Goal: Information Seeking & Learning: Compare options

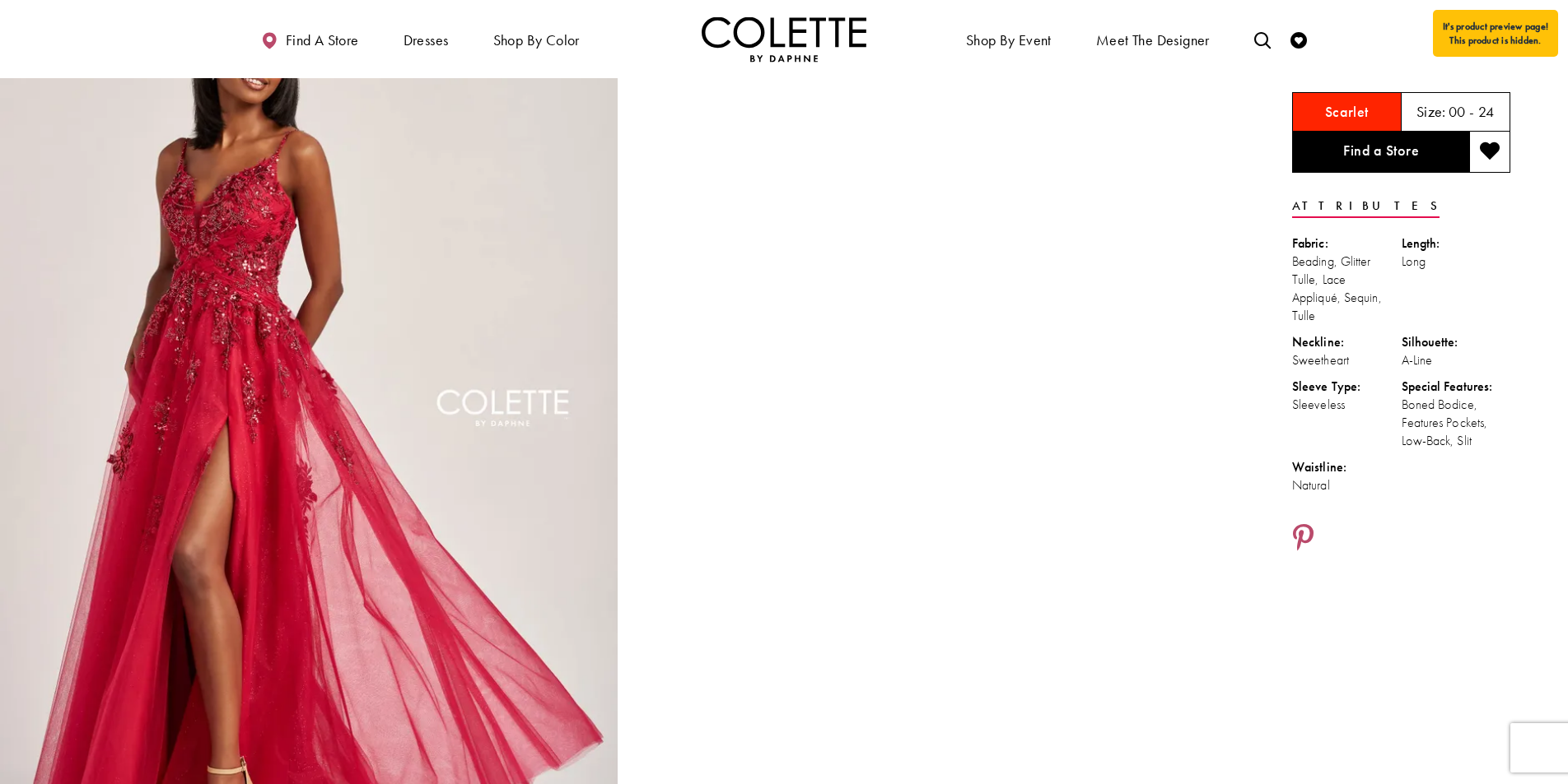
scroll to position [113, 0]
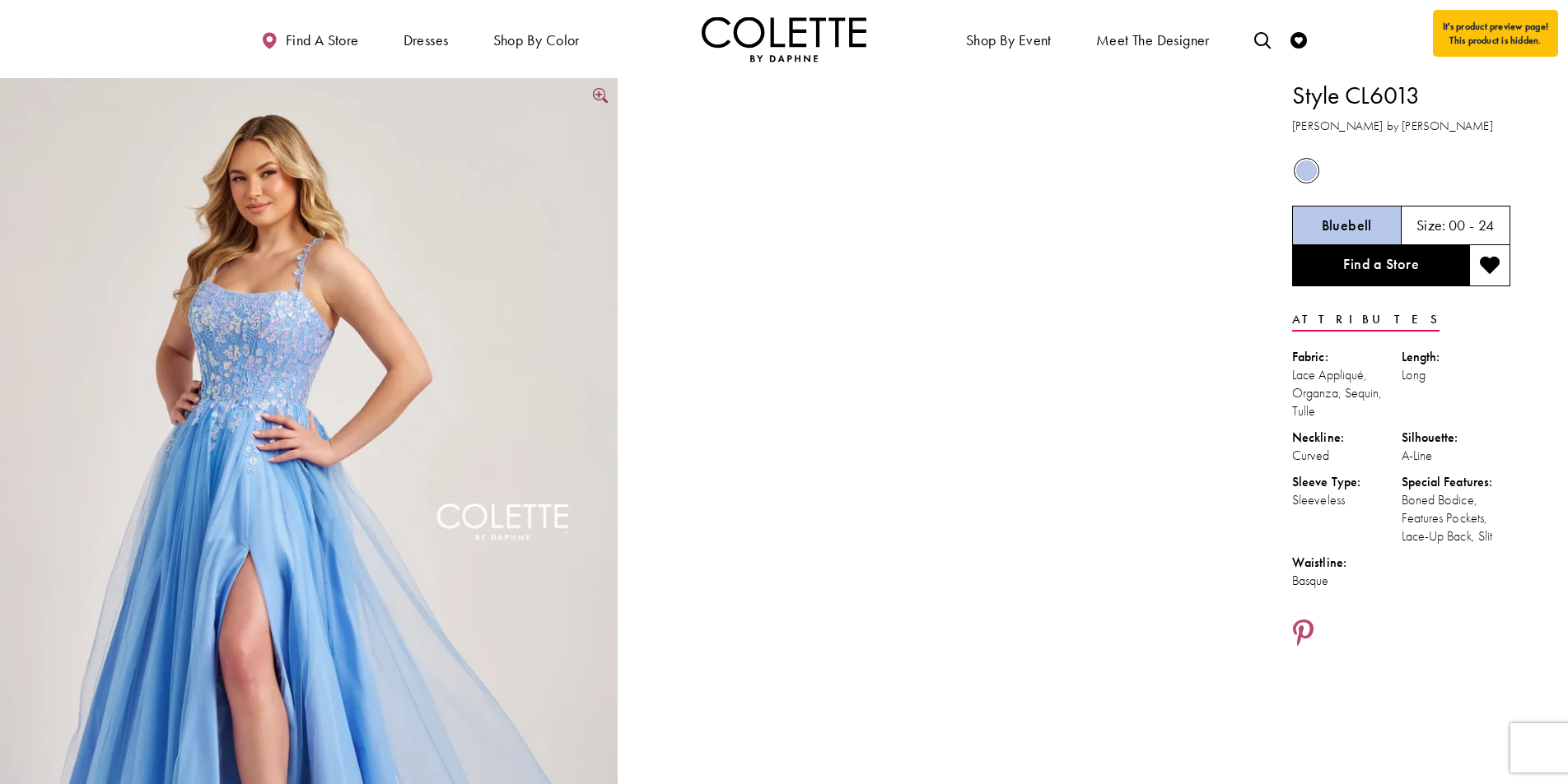
click at [311, 285] on img "Full size Style CL6013 Colette by Daphne #0 default Bluebell frontface vertical…" at bounding box center [309, 540] width 618 height 925
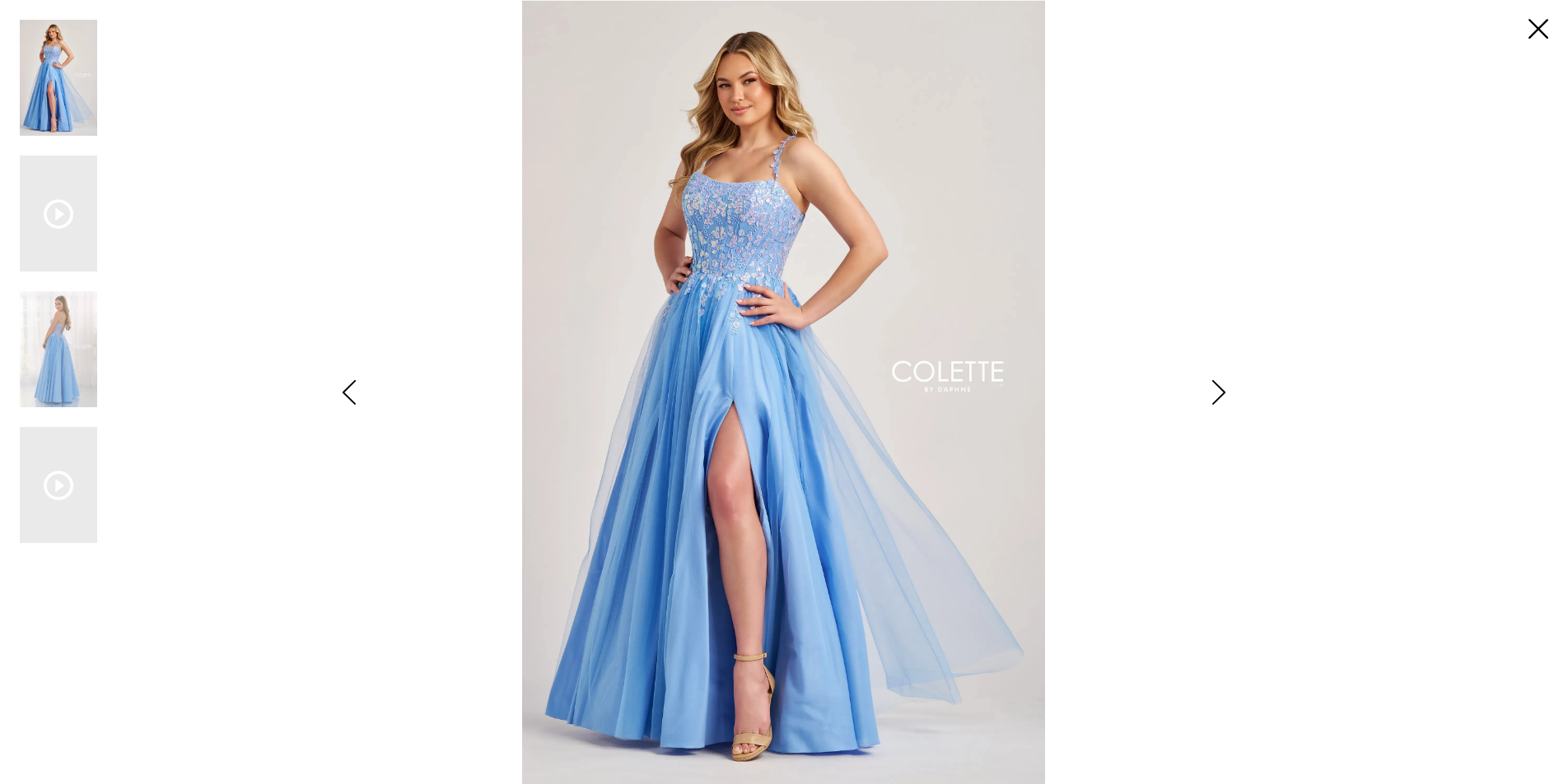
click at [778, 158] on img "Scroll List" at bounding box center [784, 392] width 828 height 784
click at [1528, 25] on link "Close" at bounding box center [1537, 29] width 20 height 20
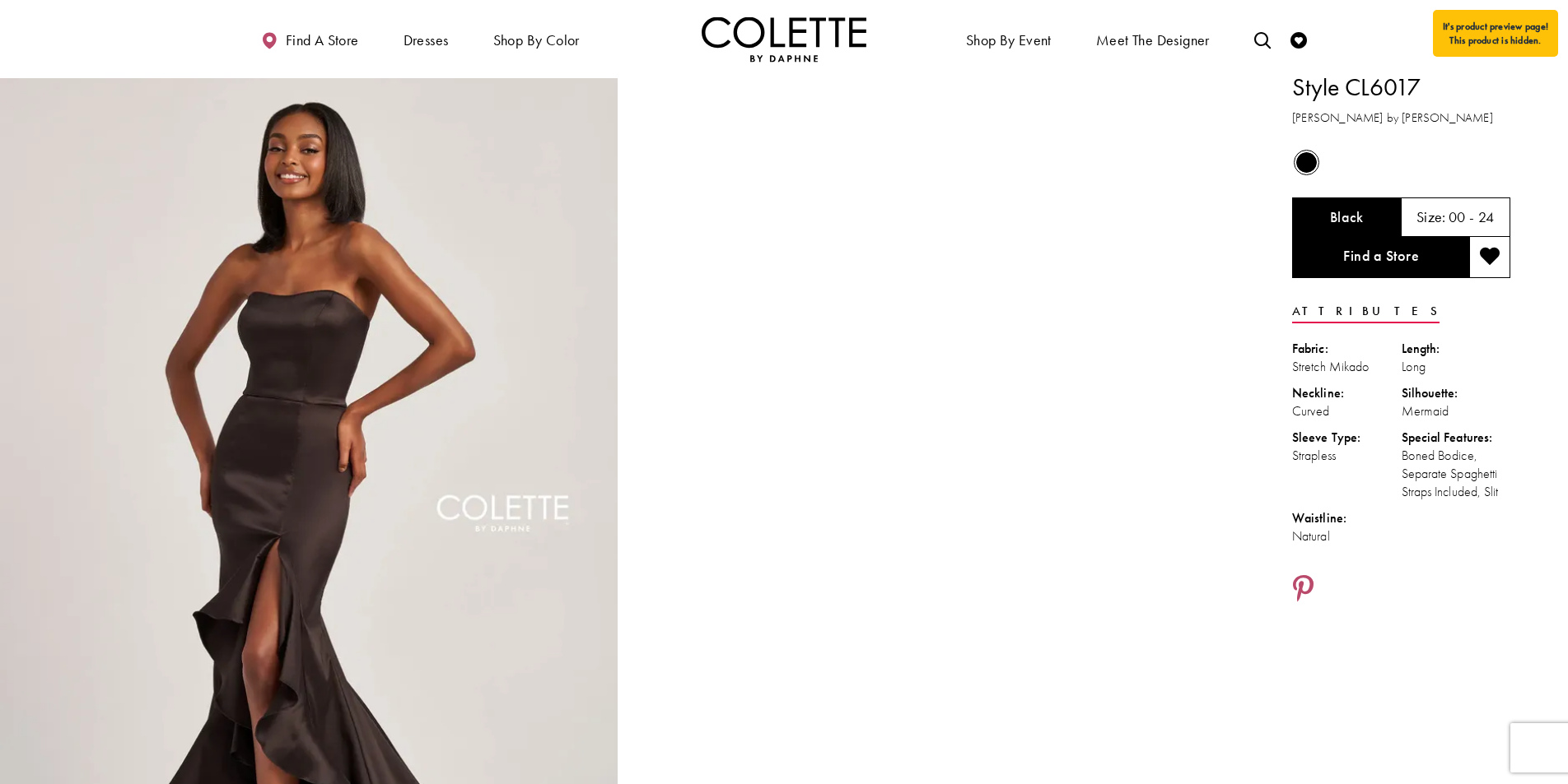
scroll to position [13, 0]
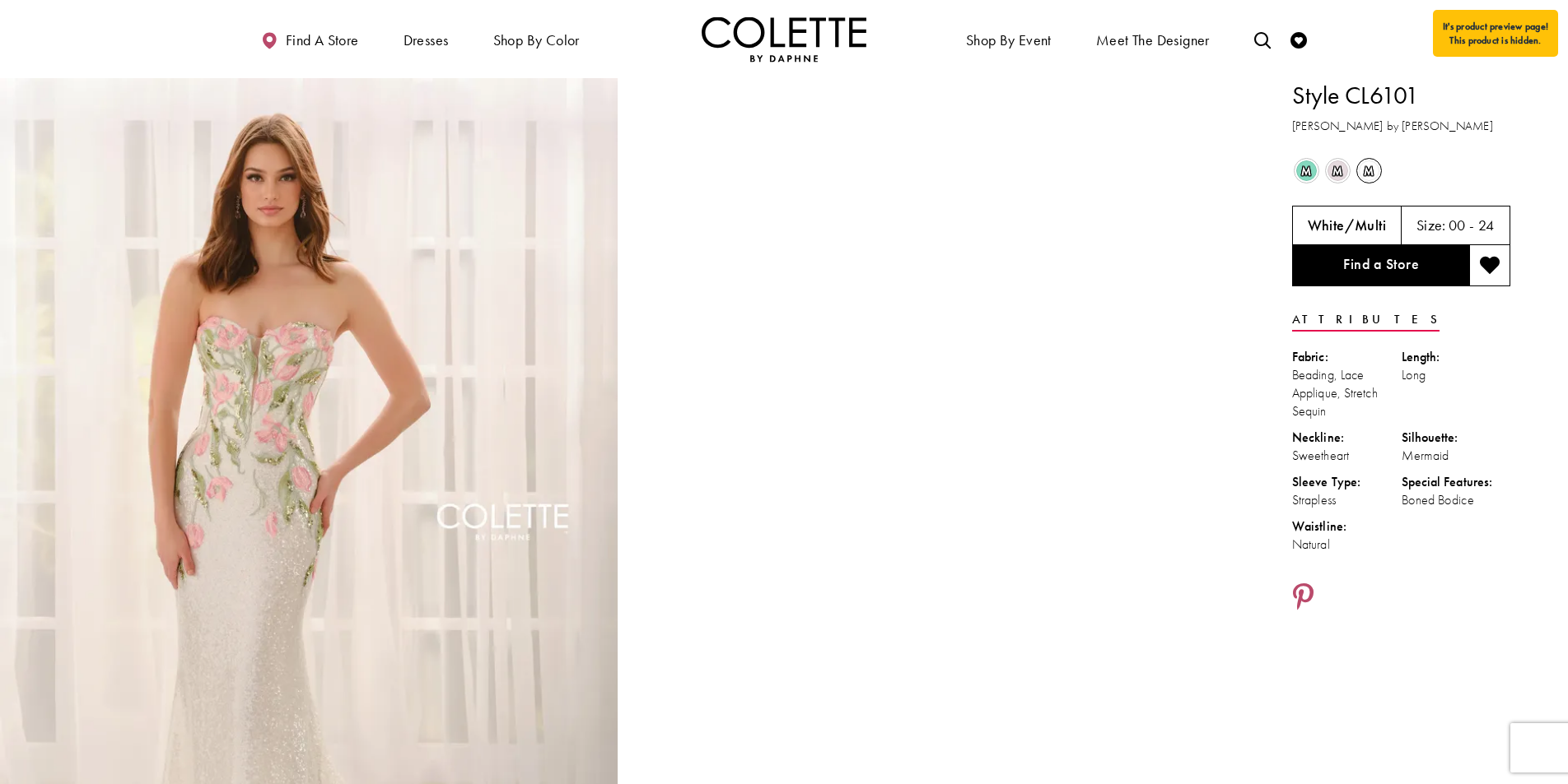
click at [1307, 173] on span "m" at bounding box center [1307, 171] width 20 height 20
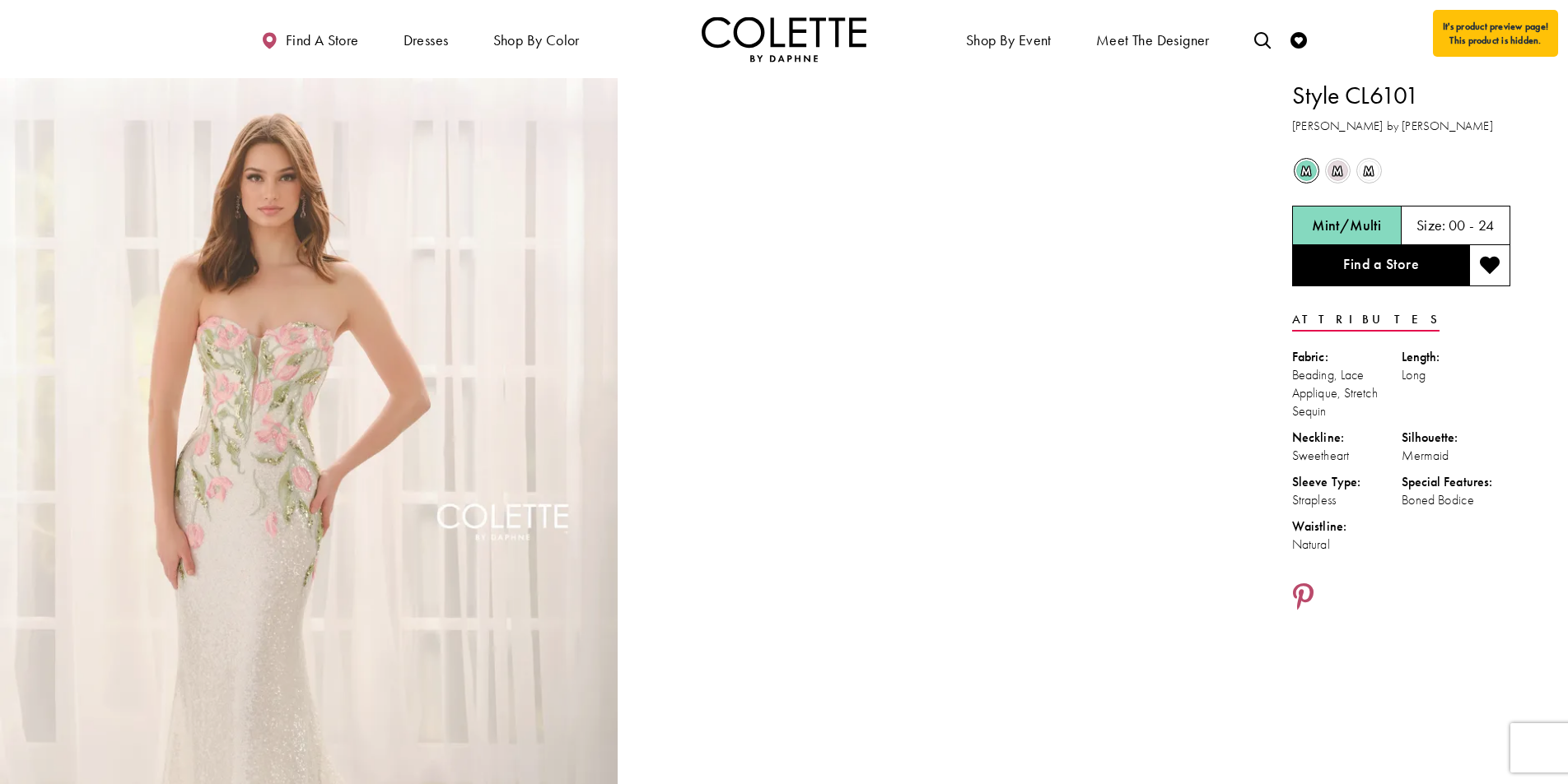
click at [1307, 173] on span "m" at bounding box center [1307, 171] width 20 height 20
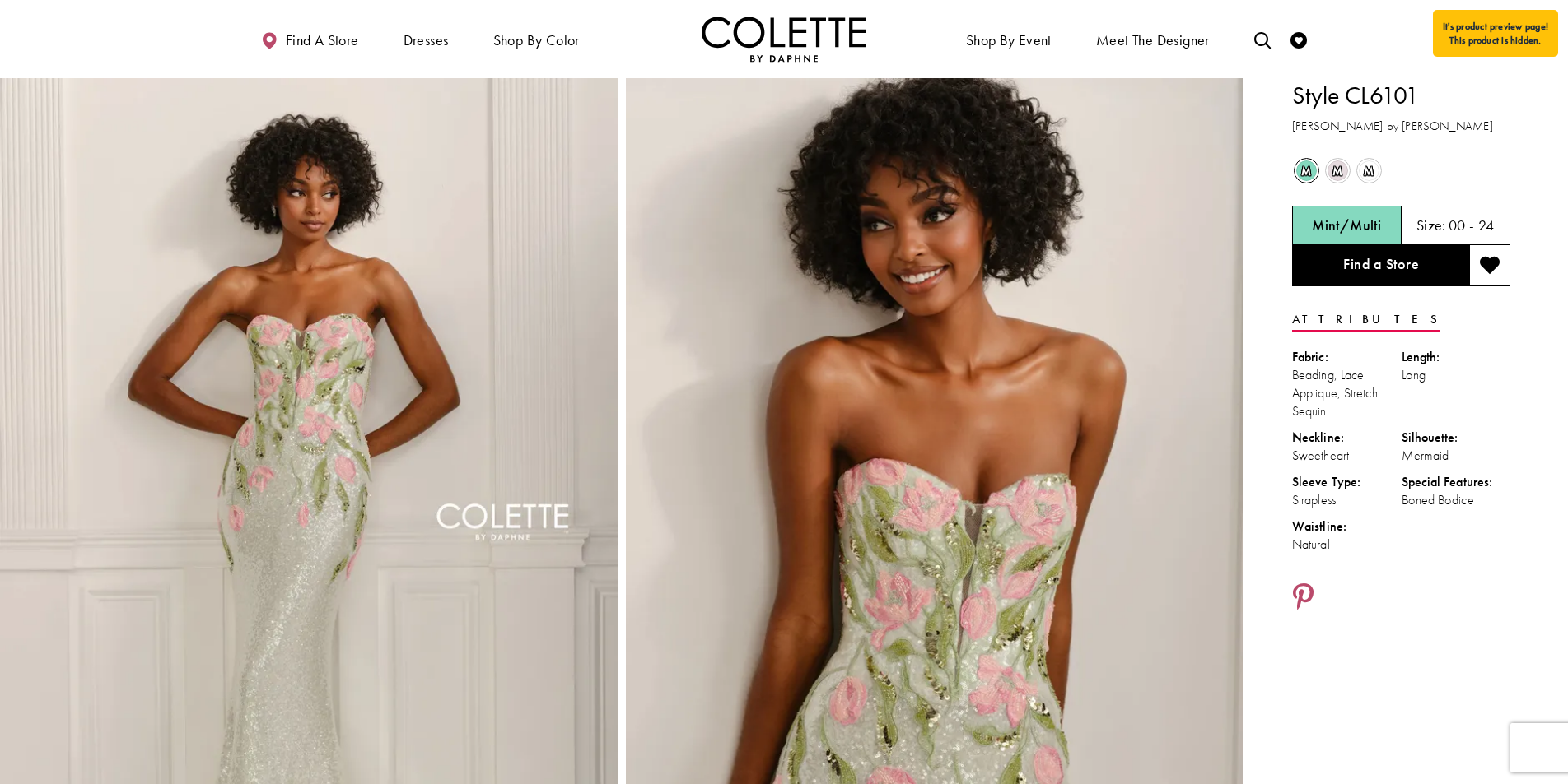
click at [1335, 172] on span "m" at bounding box center [1337, 171] width 20 height 20
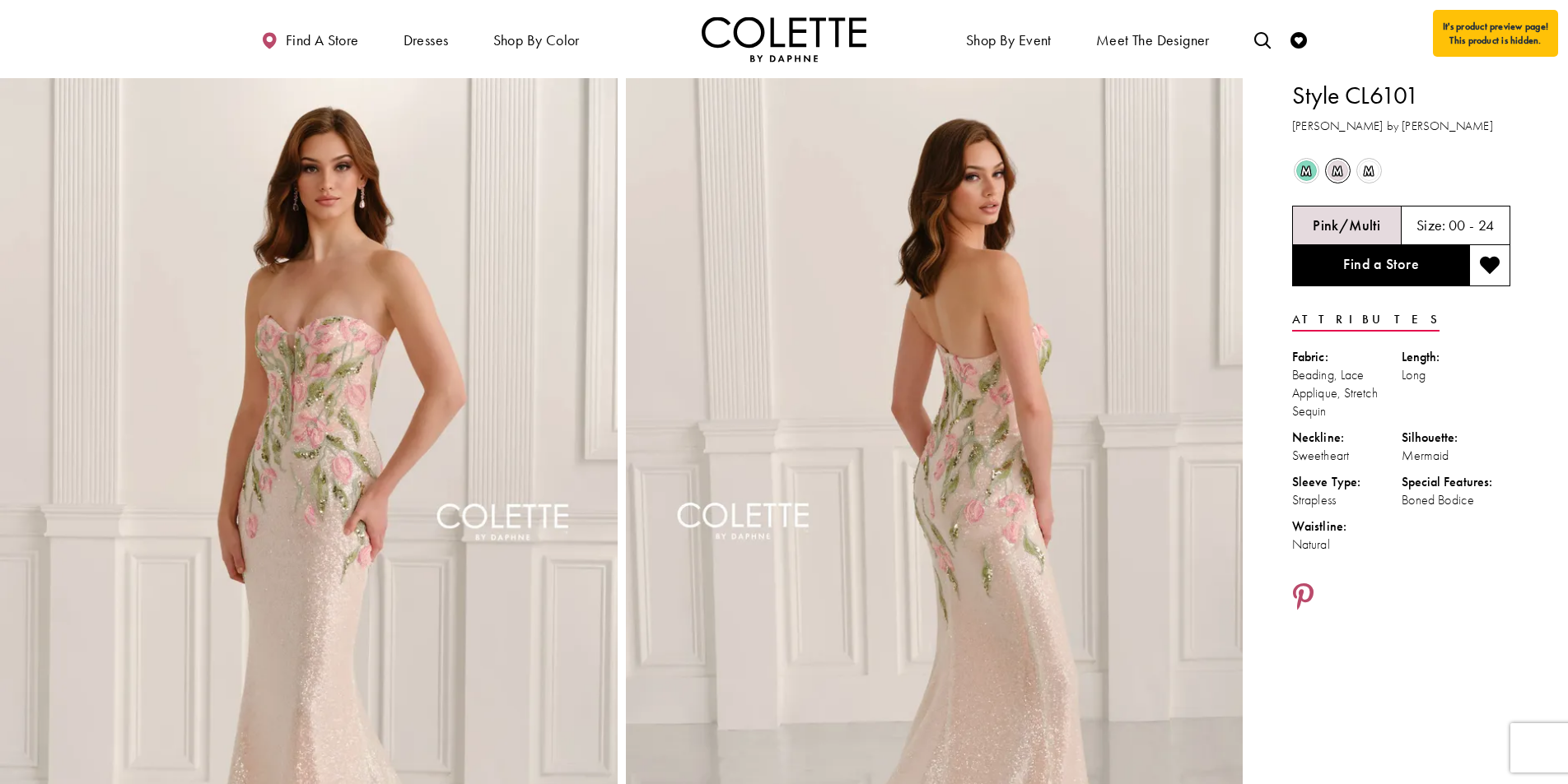
click at [1306, 174] on span "m" at bounding box center [1307, 171] width 20 height 20
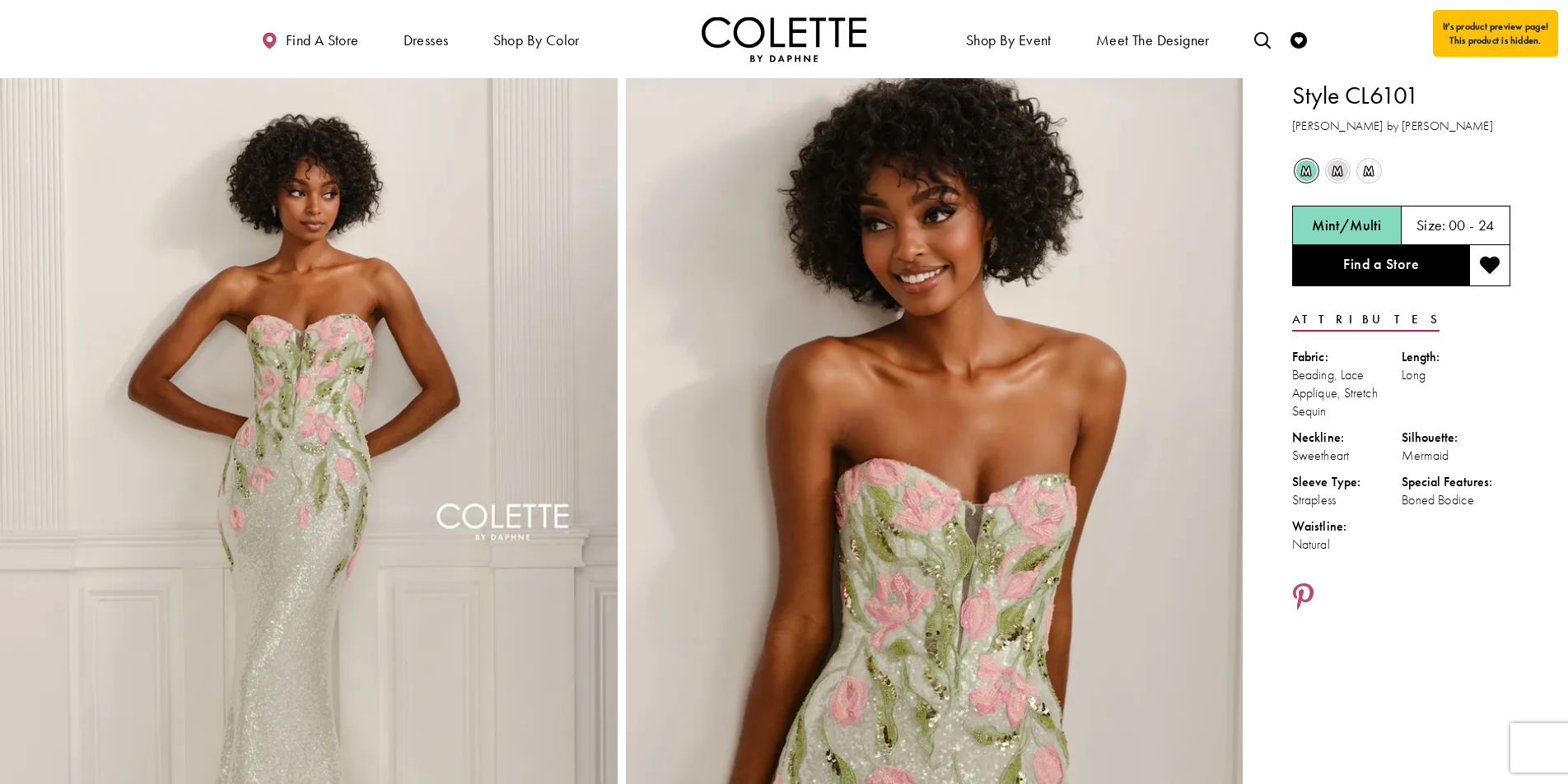
click at [1339, 171] on span "m" at bounding box center [1337, 171] width 20 height 20
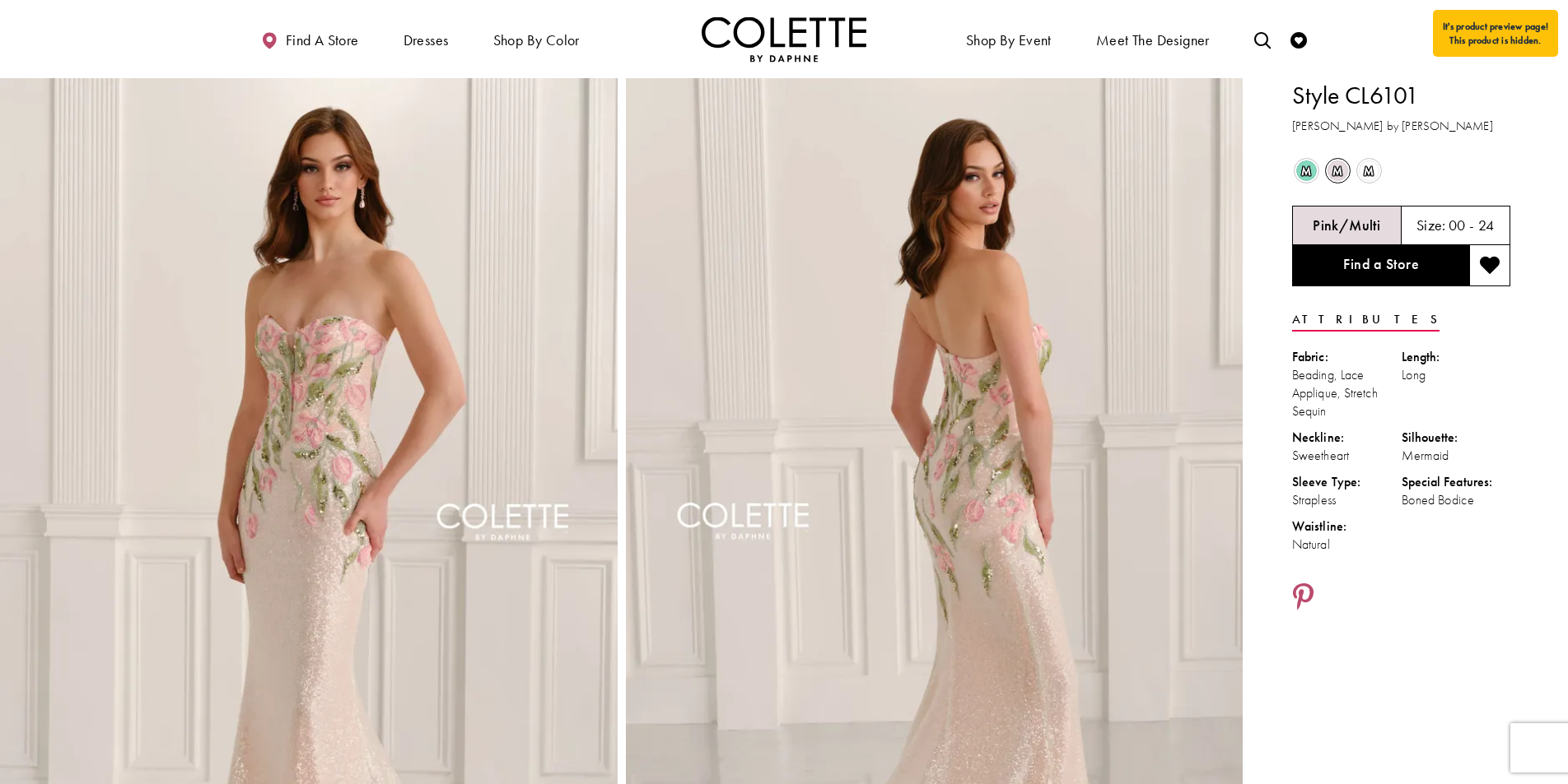
click at [1339, 171] on span "m" at bounding box center [1337, 171] width 20 height 20
click at [1366, 171] on span "m" at bounding box center [1369, 171] width 20 height 20
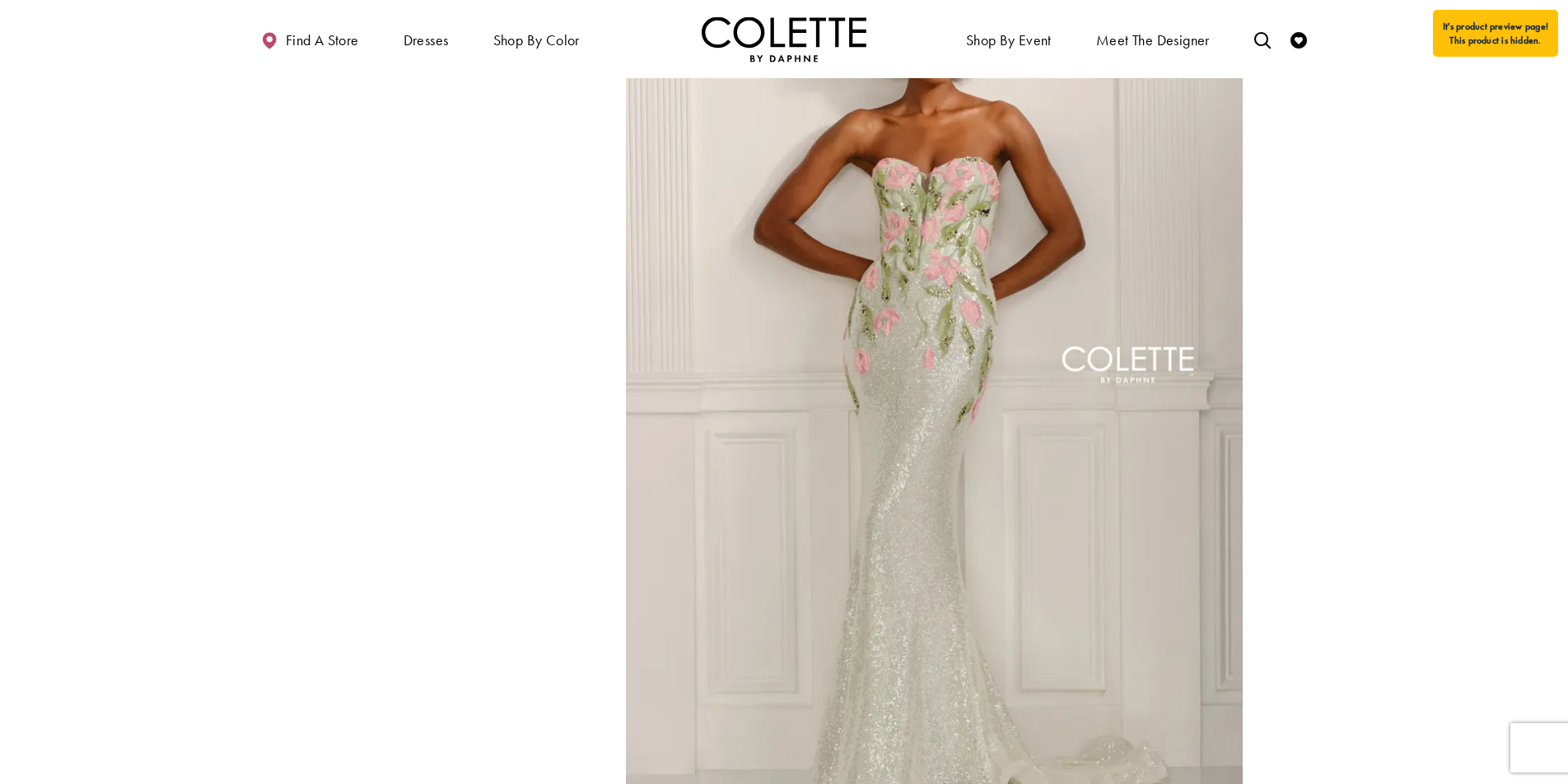
scroll to position [1092, 0]
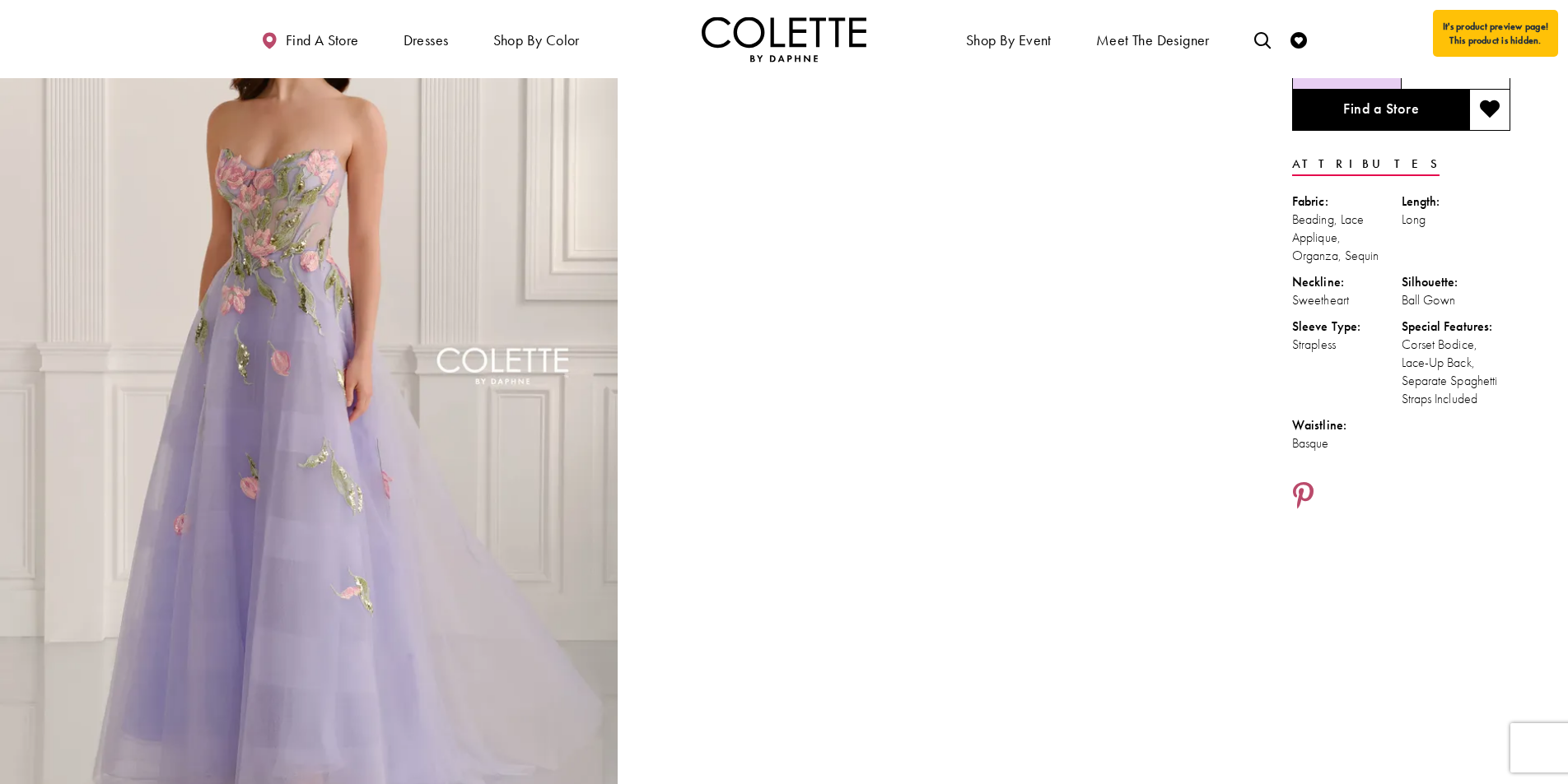
scroll to position [159, 0]
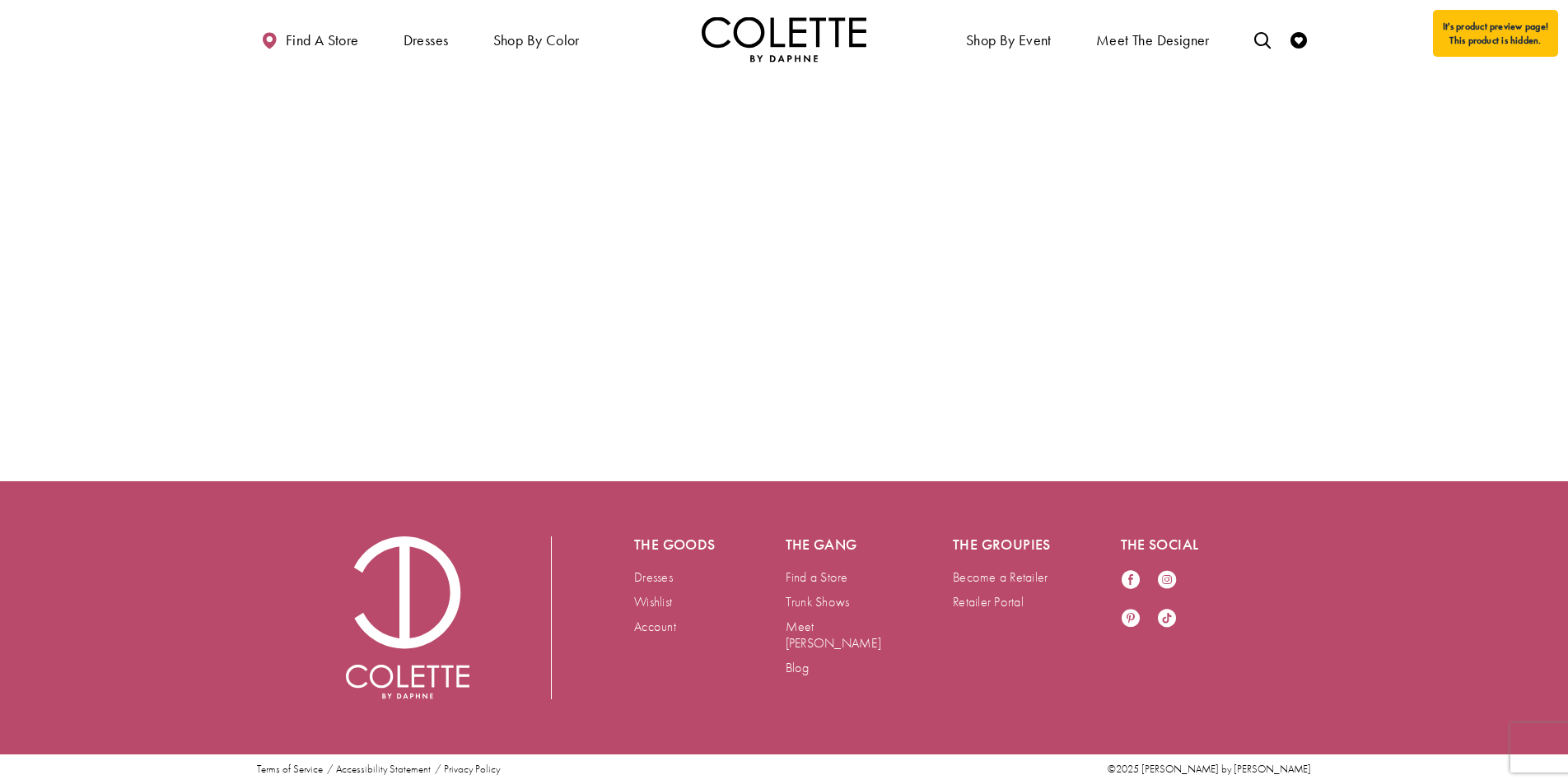
scroll to position [3776, 0]
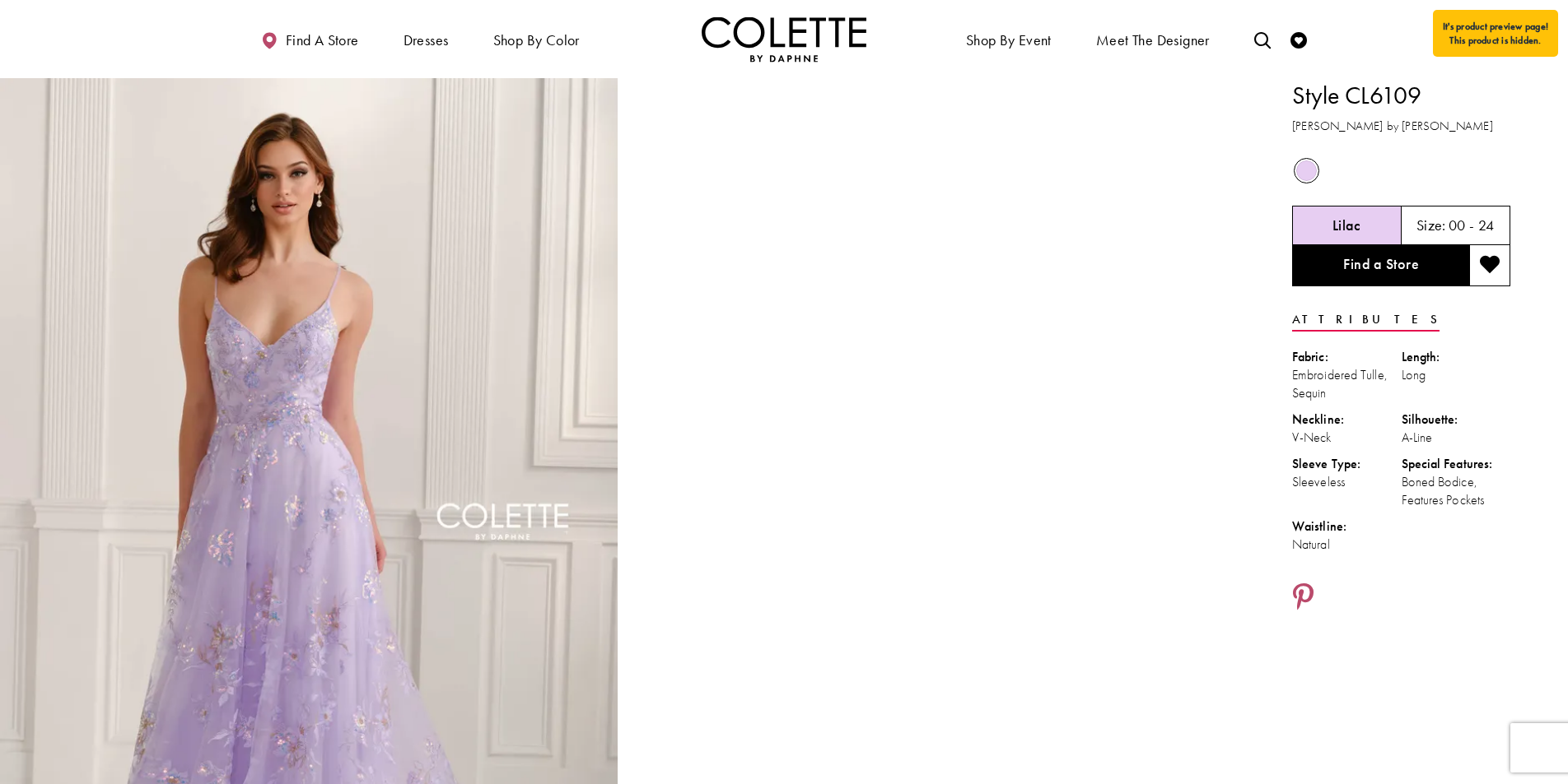
scroll to position [15, 0]
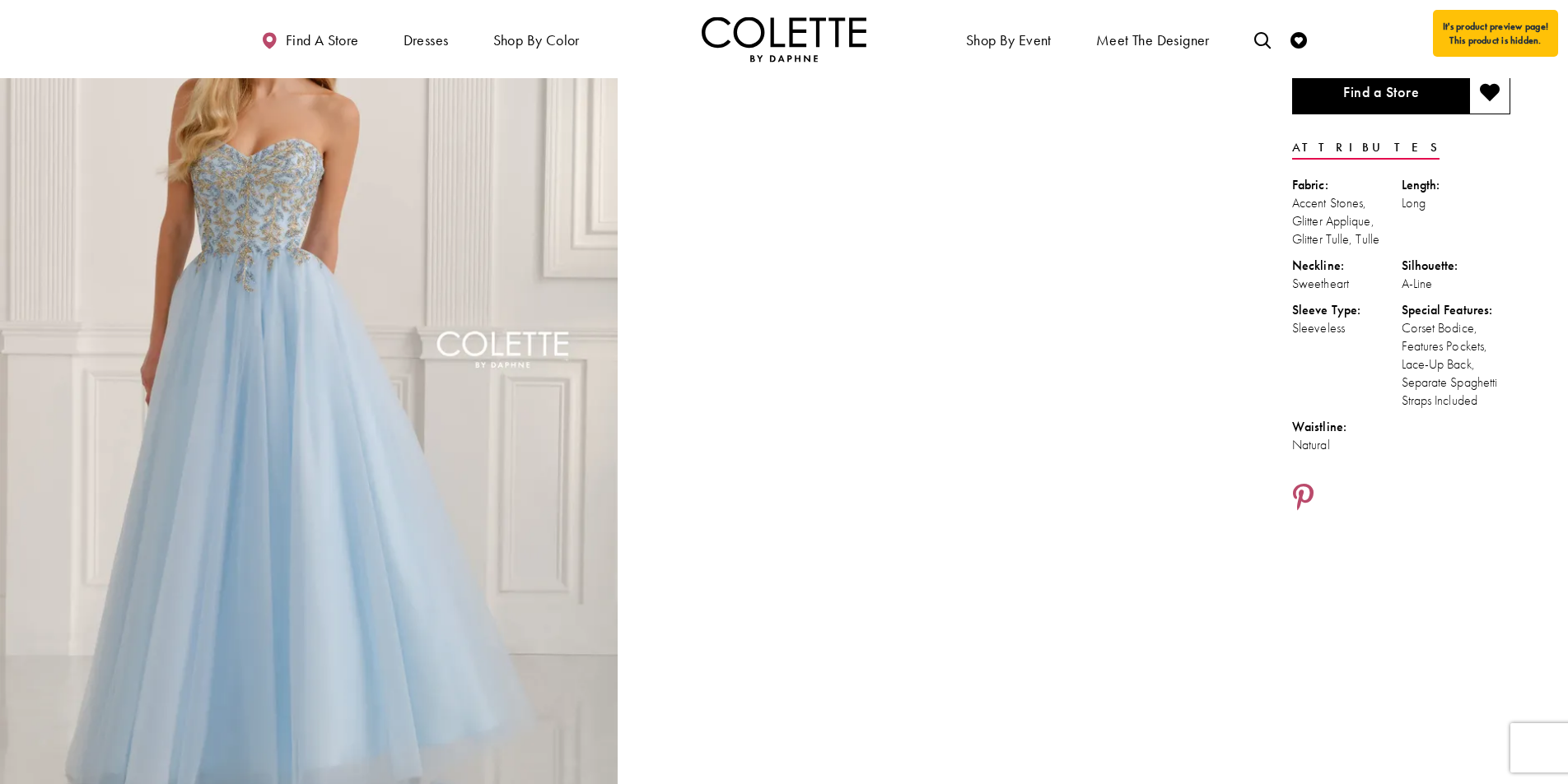
scroll to position [178, 0]
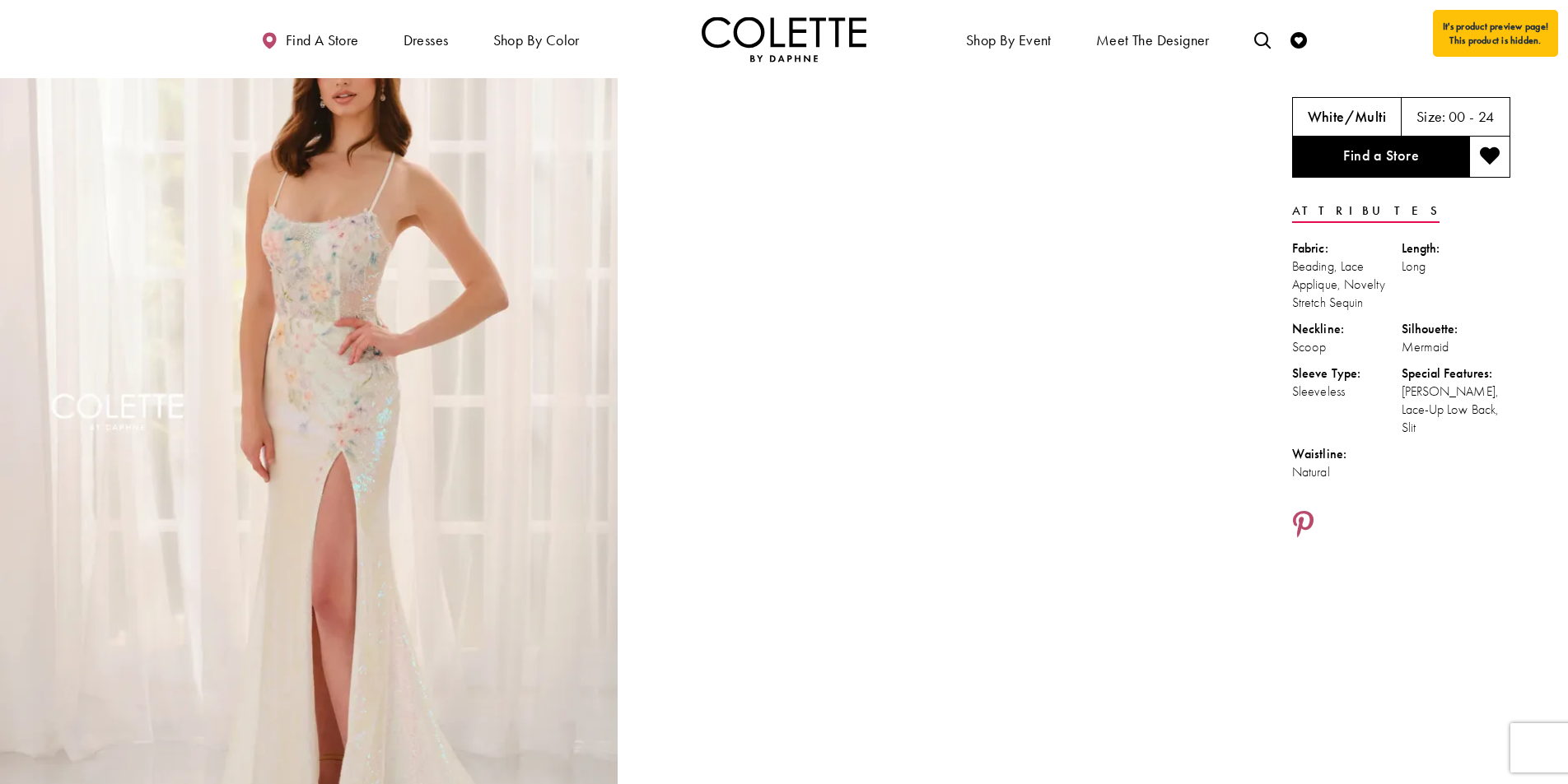
scroll to position [110, 0]
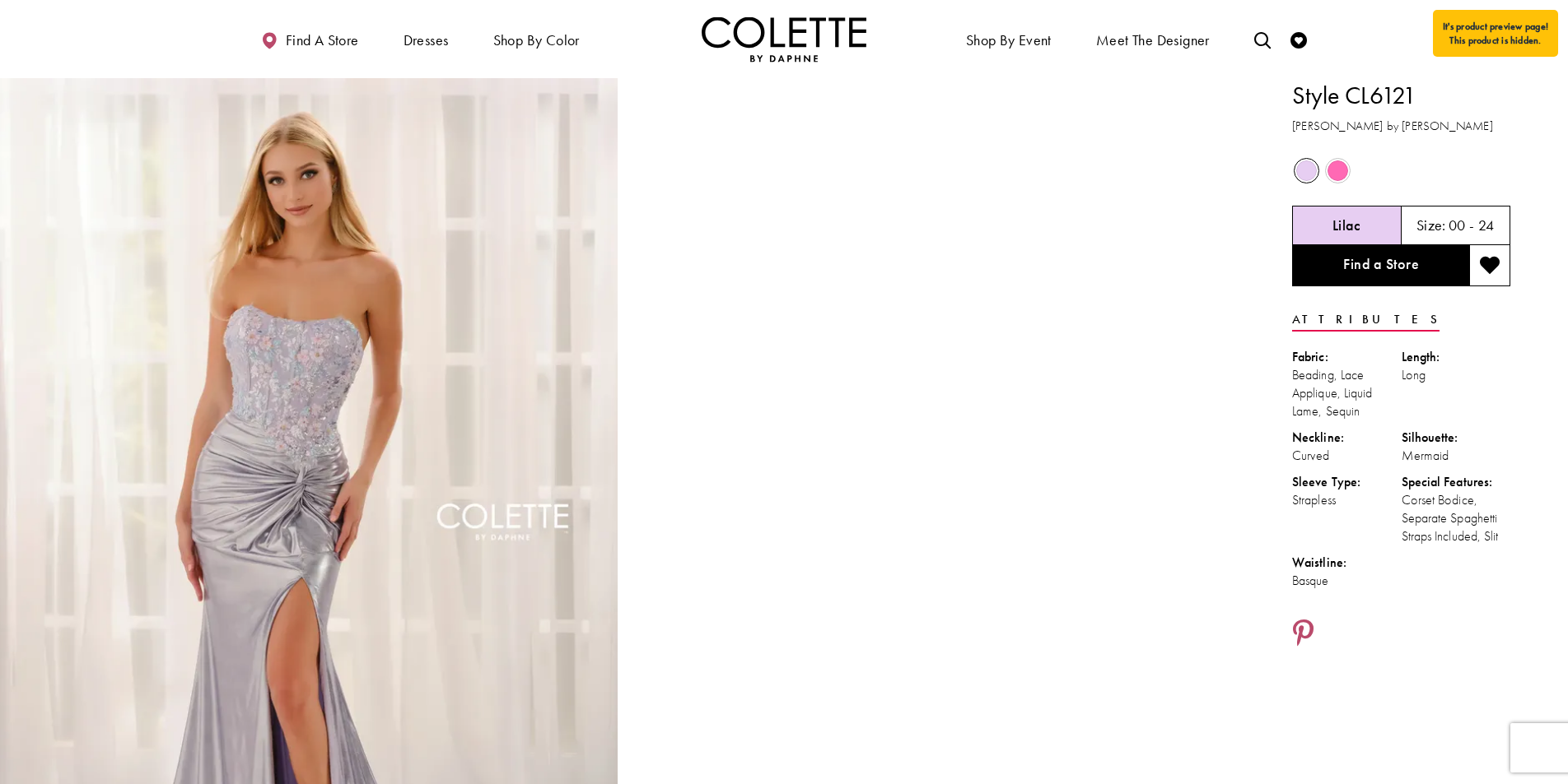
click at [304, 172] on img "Full size Style CL6121 Colette by Daphne #0 default Lilac frontface vertical pi…" at bounding box center [309, 540] width 618 height 925
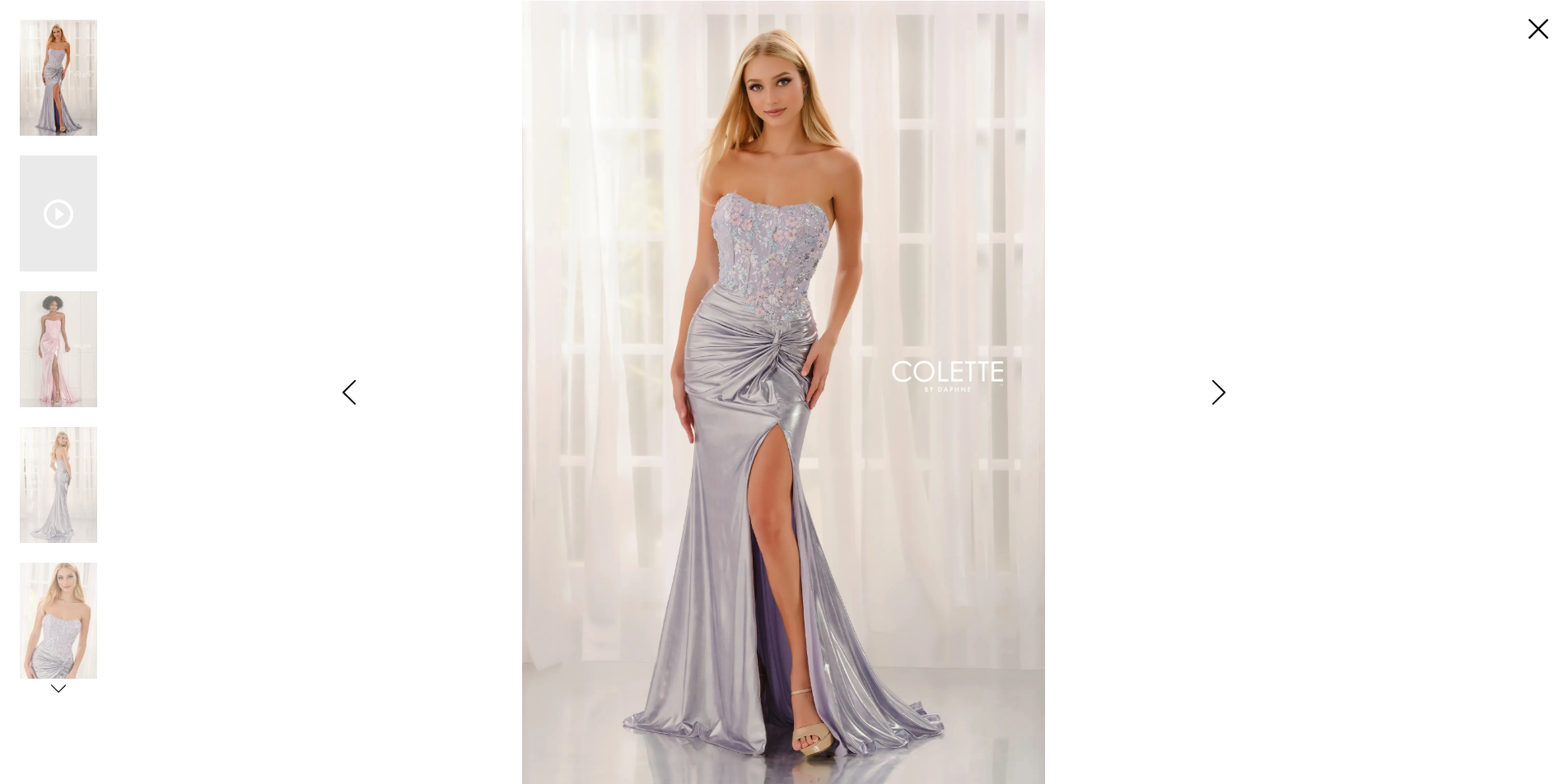
click at [756, 179] on img "Scroll List" at bounding box center [784, 392] width 828 height 784
click at [1532, 21] on link "Close" at bounding box center [1537, 29] width 20 height 20
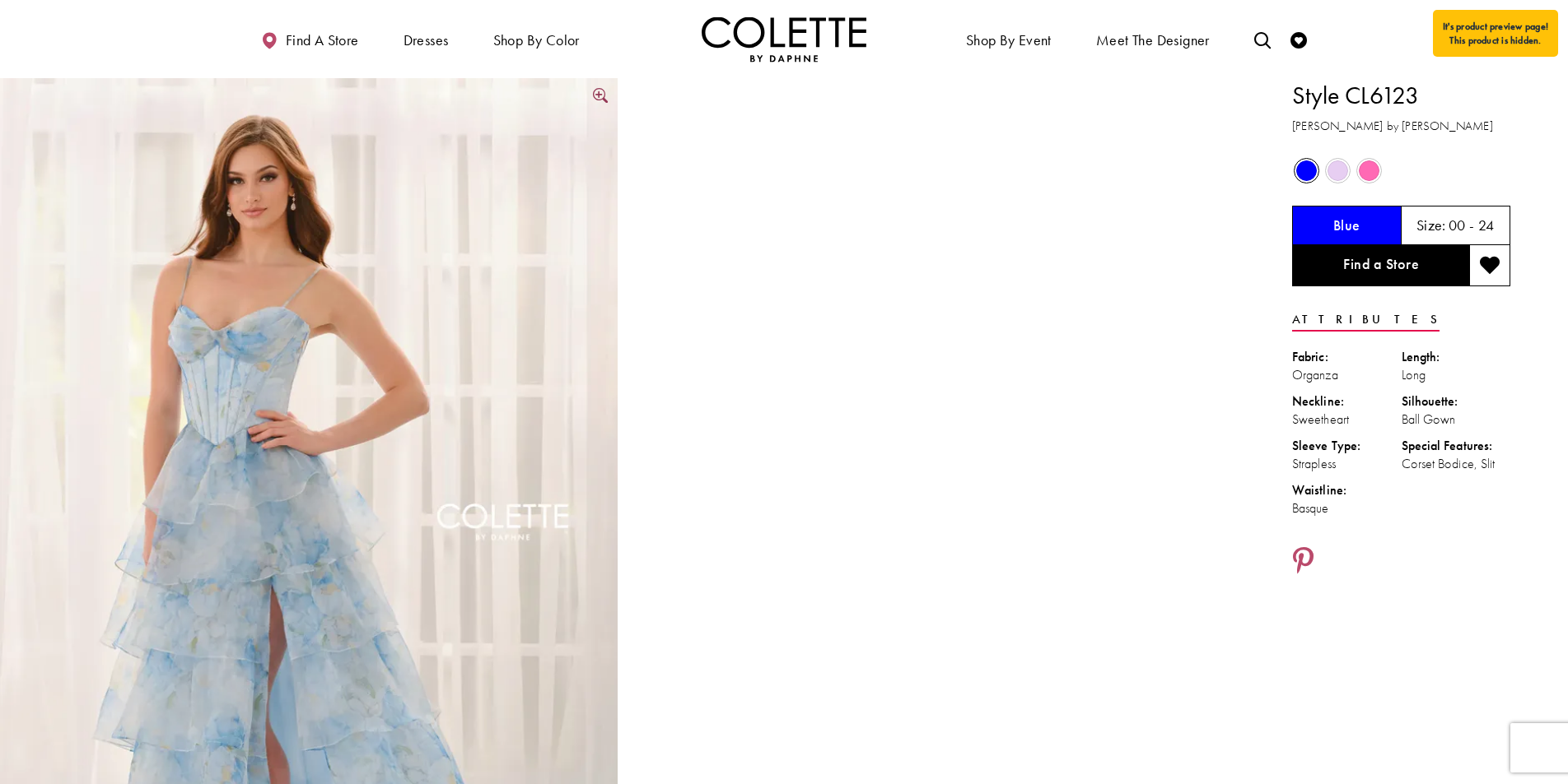
scroll to position [12, 0]
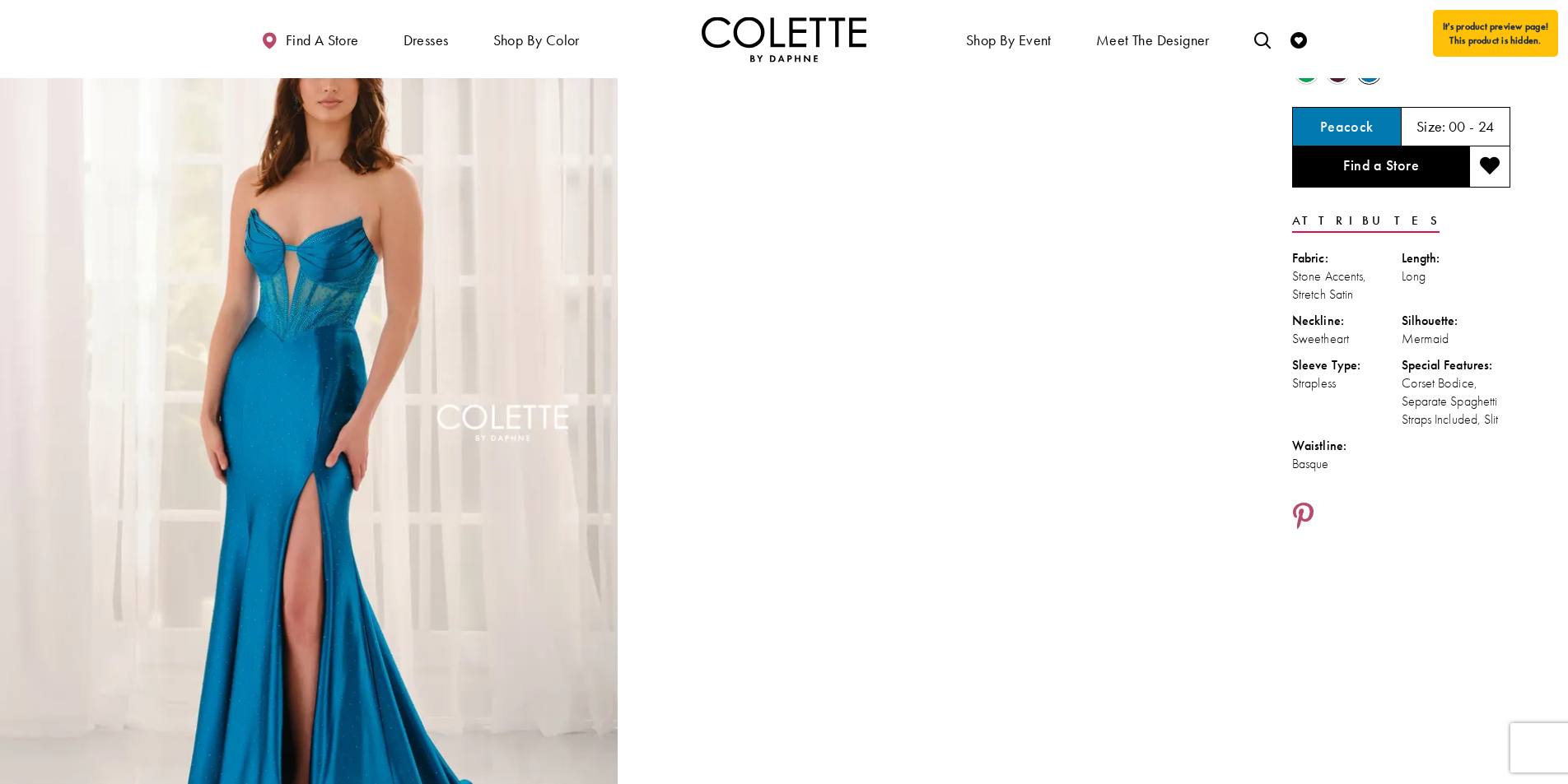
scroll to position [93, 0]
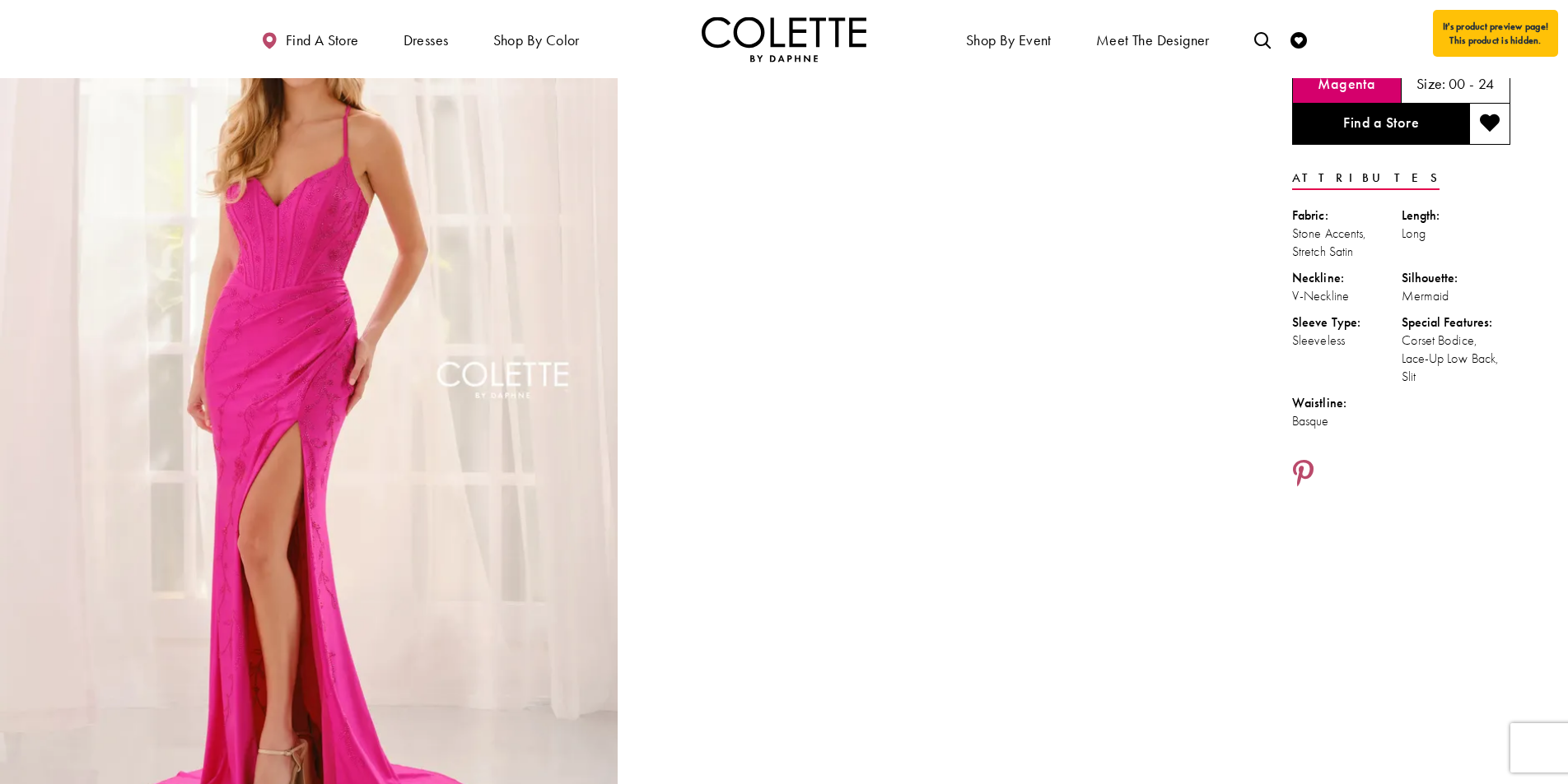
scroll to position [139, 0]
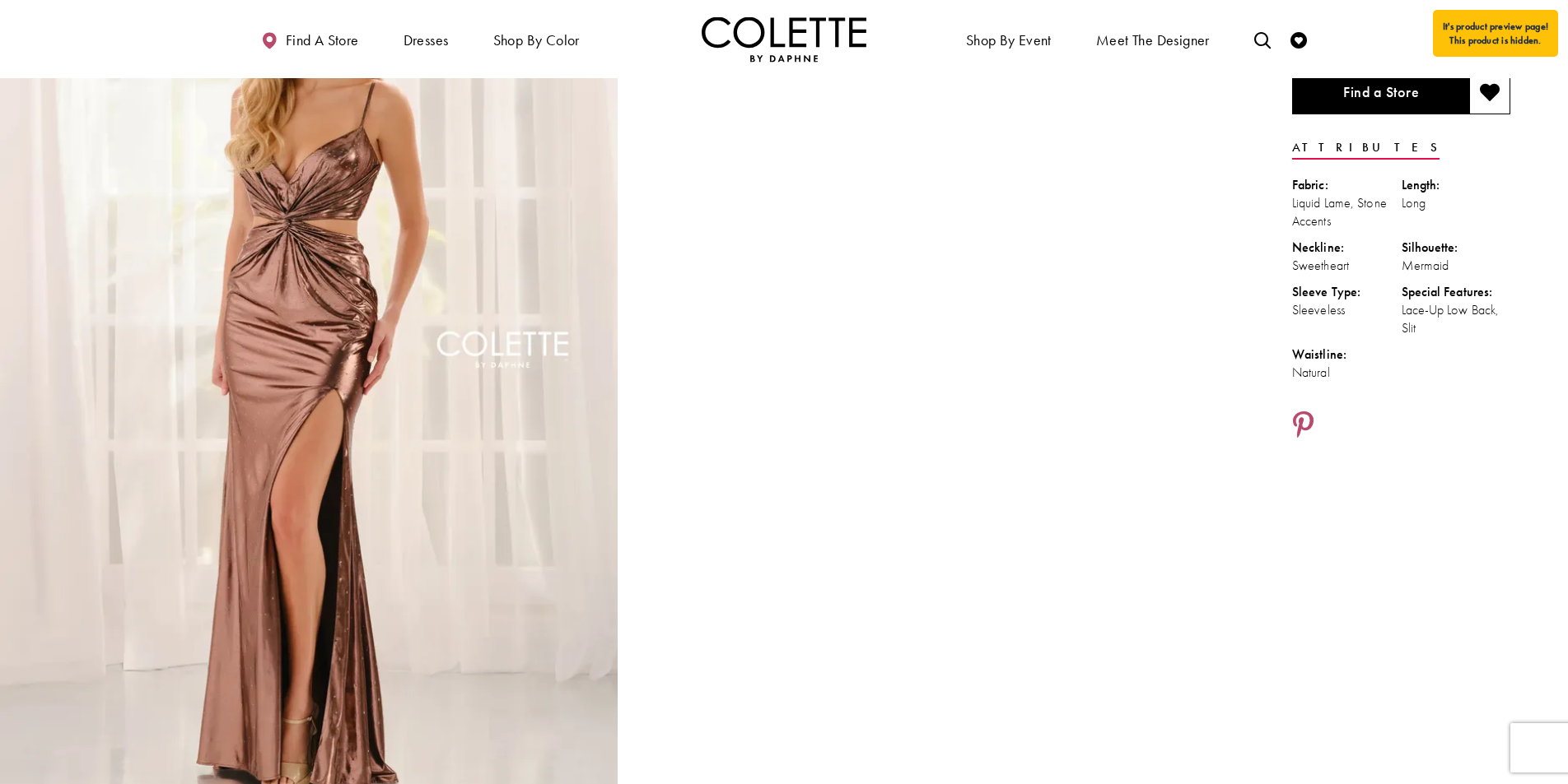
scroll to position [179, 0]
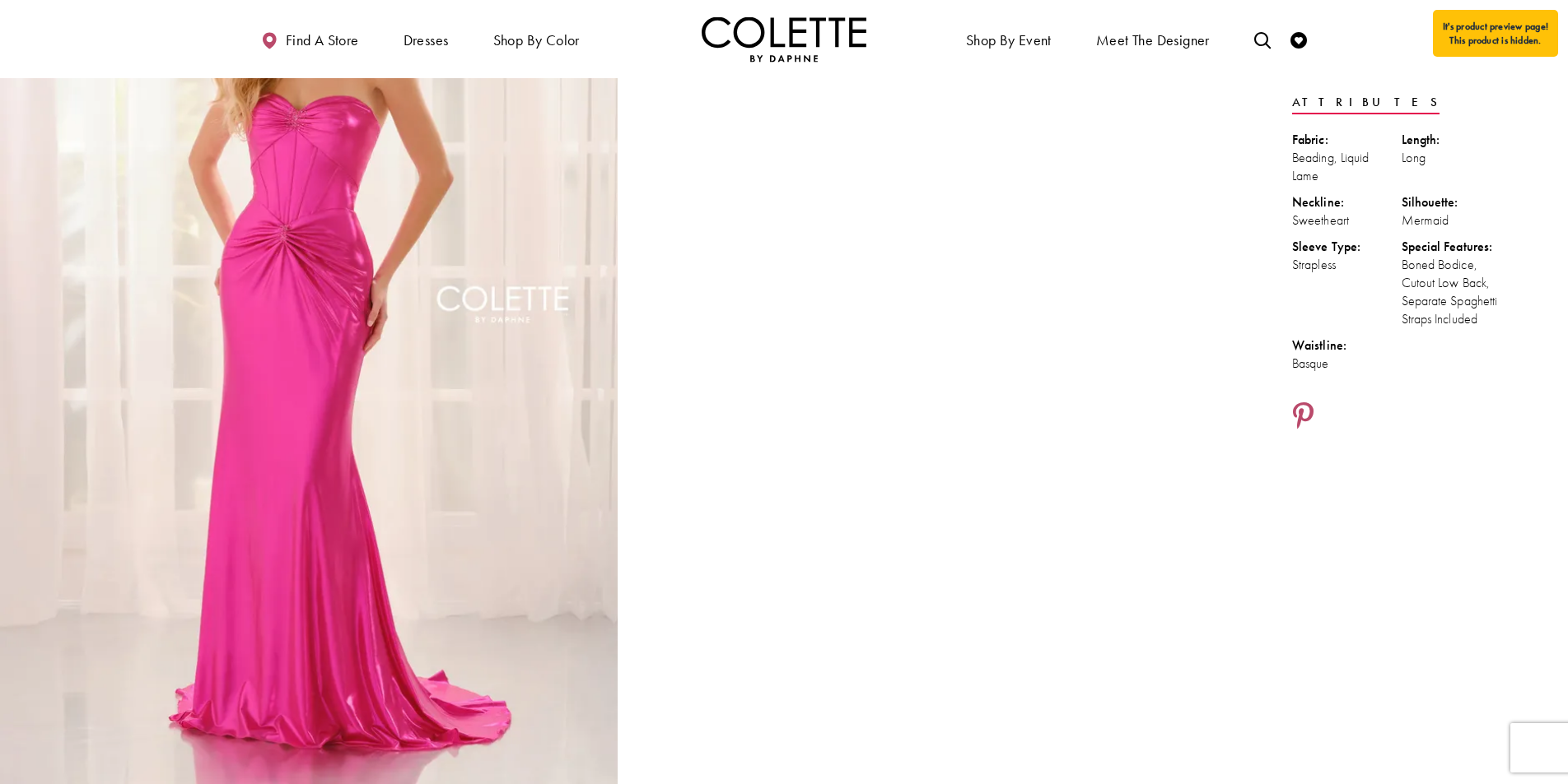
scroll to position [230, 0]
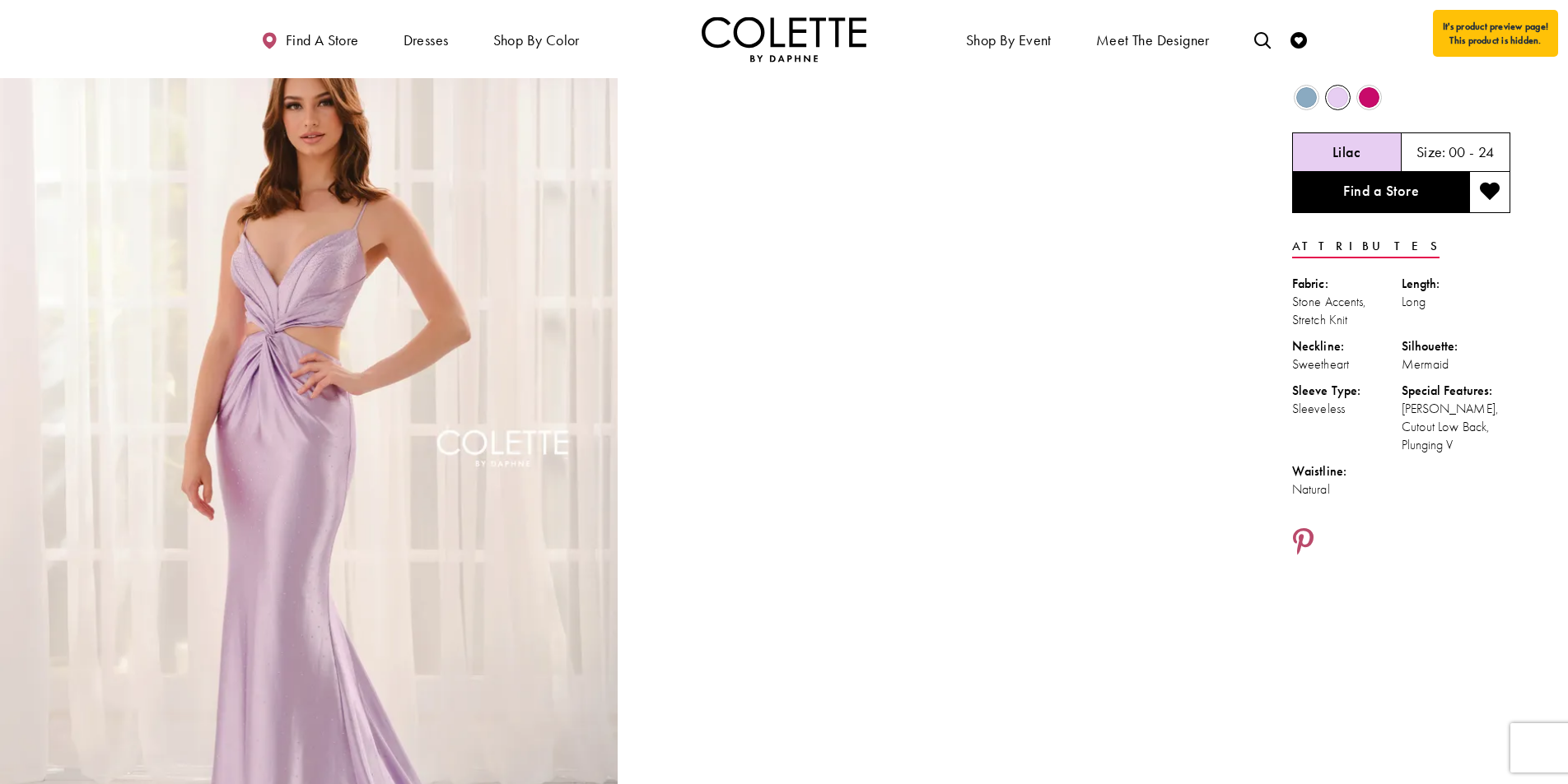
scroll to position [74, 0]
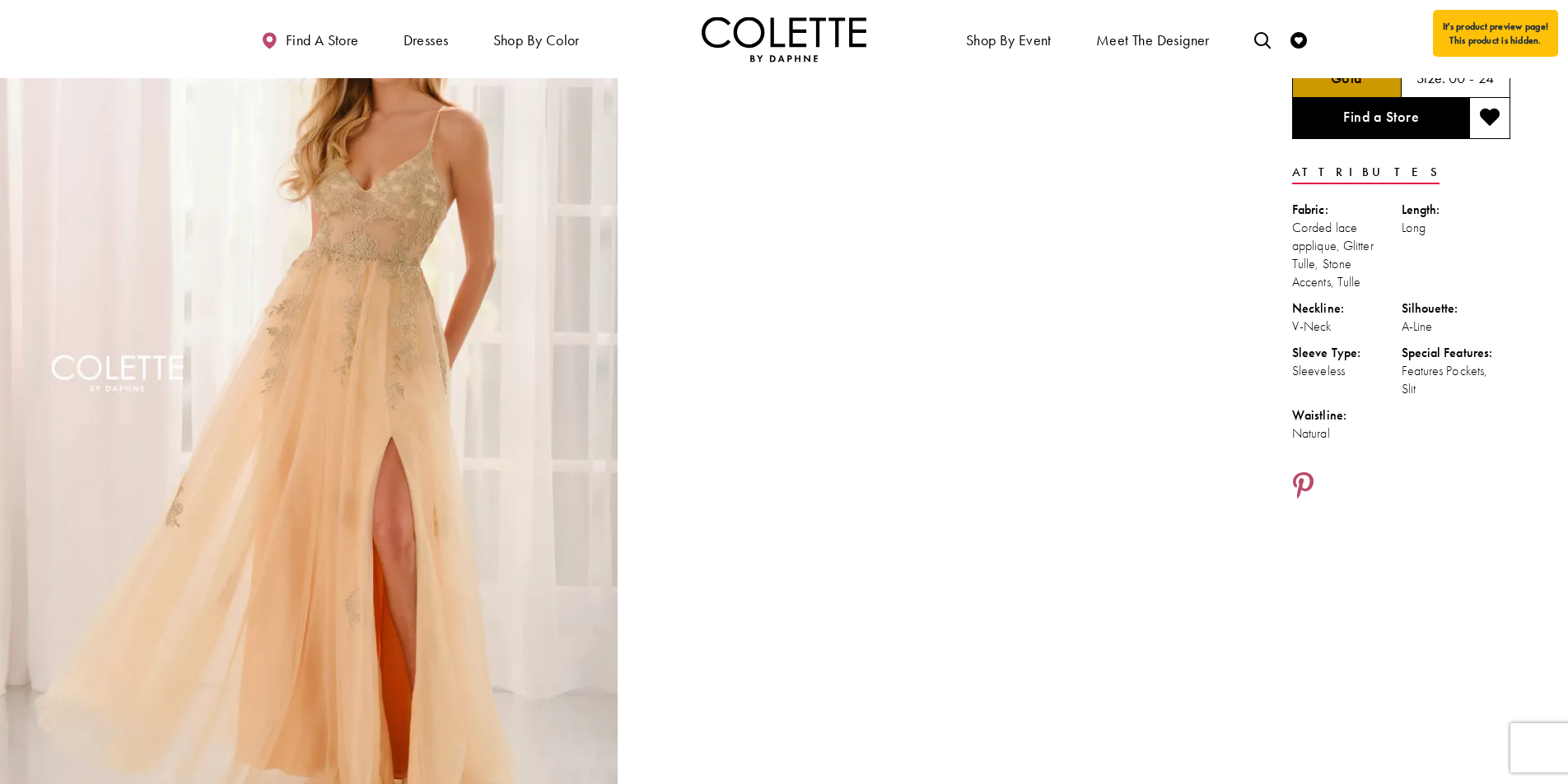
scroll to position [151, 0]
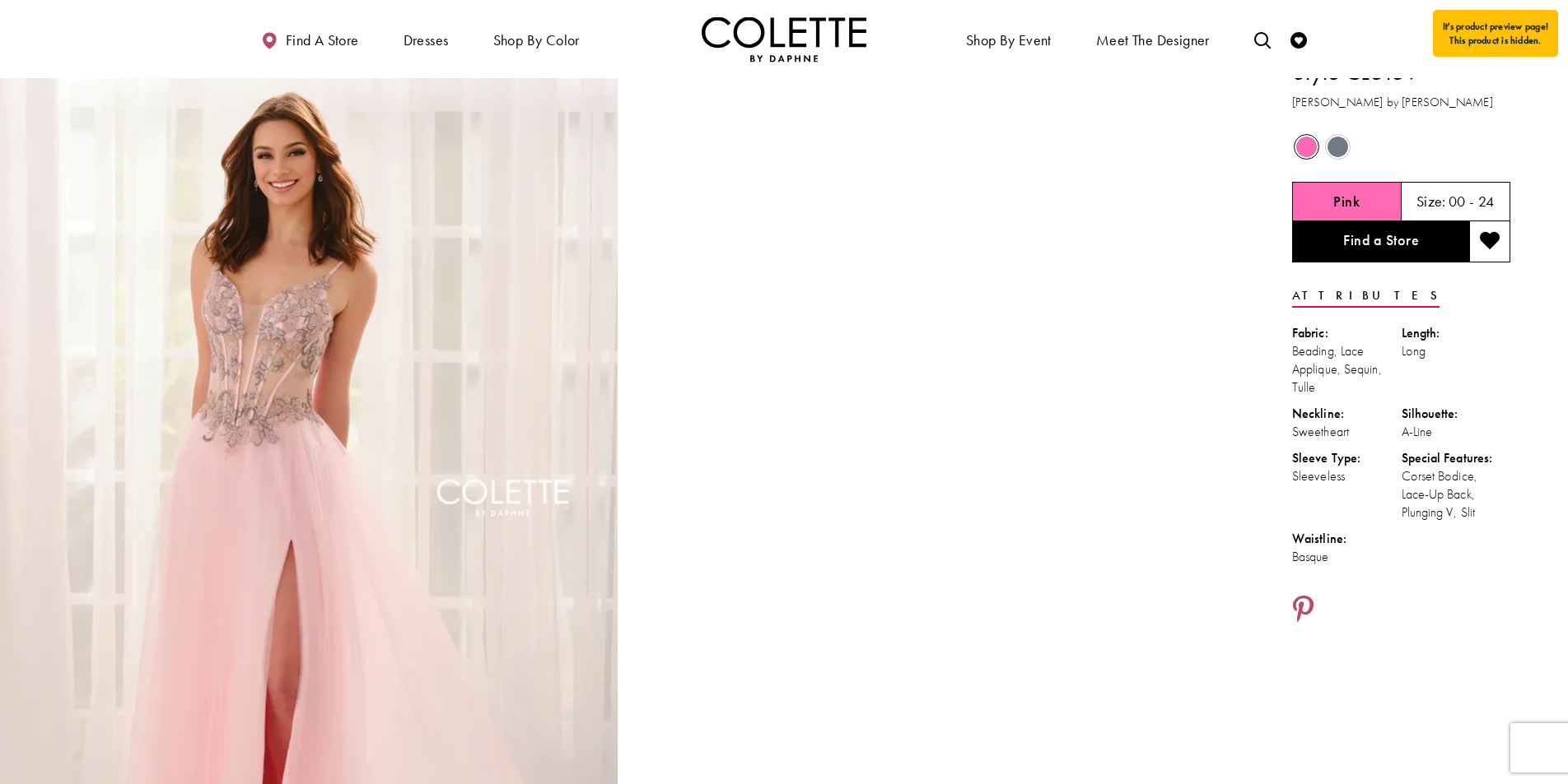
scroll to position [27, 0]
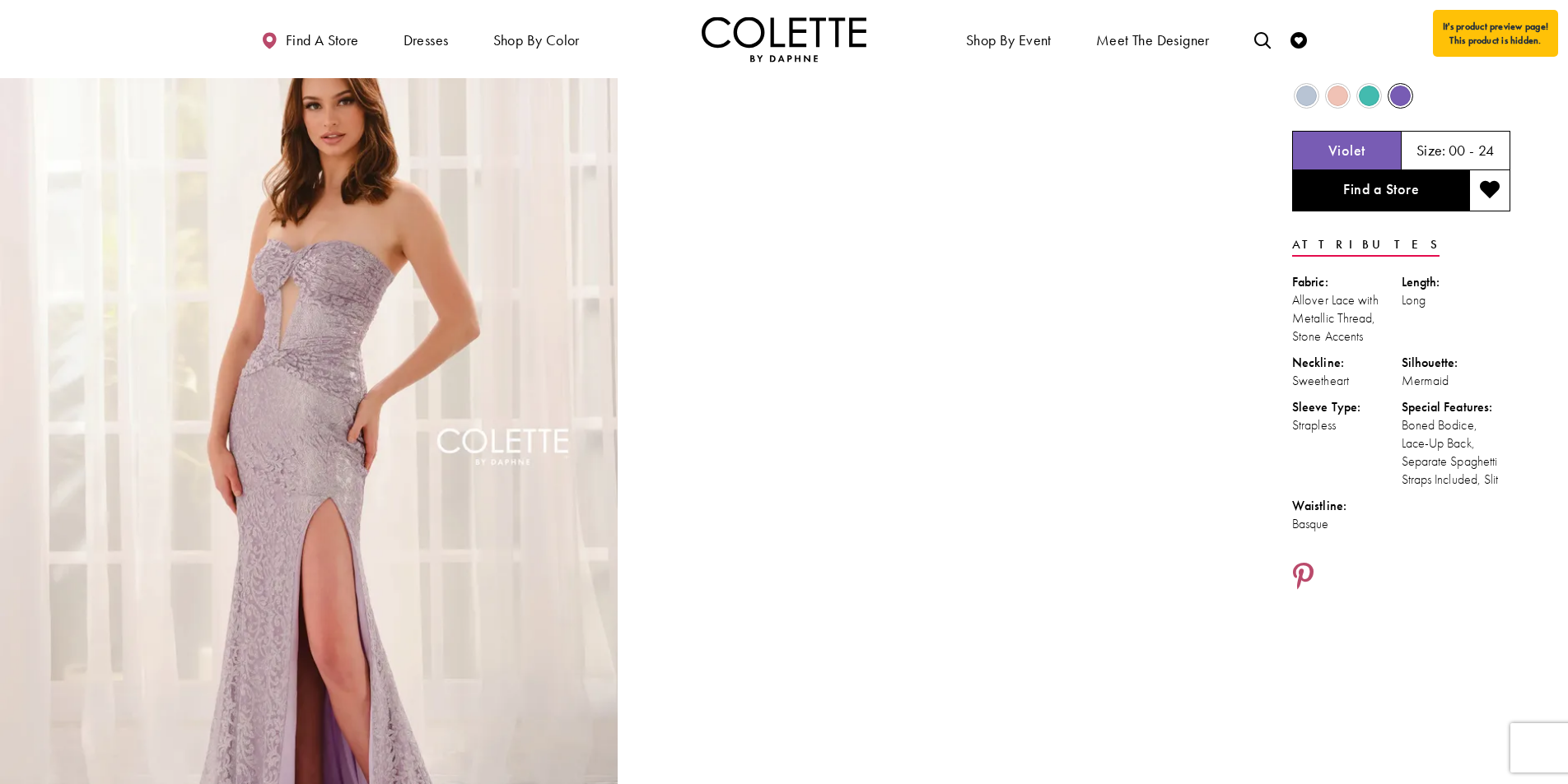
scroll to position [64, 0]
